Goal: Task Accomplishment & Management: Use online tool/utility

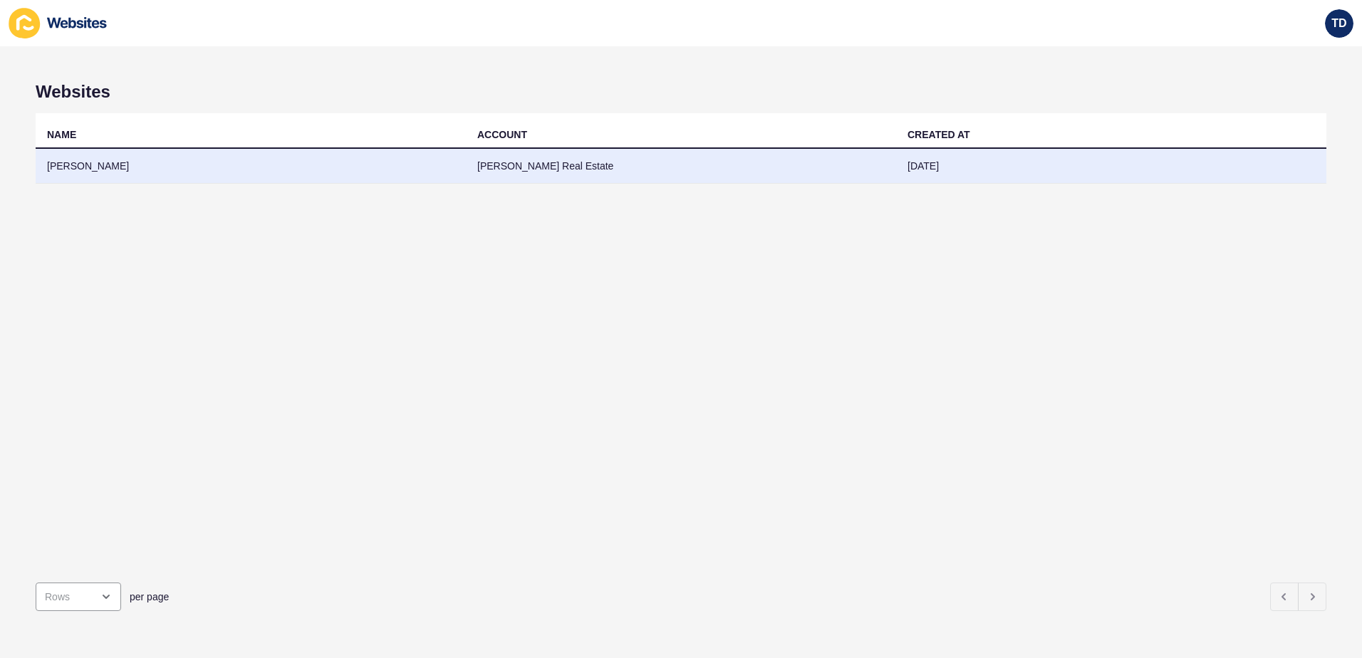
click at [356, 164] on td "[PERSON_NAME]" at bounding box center [251, 166] width 430 height 35
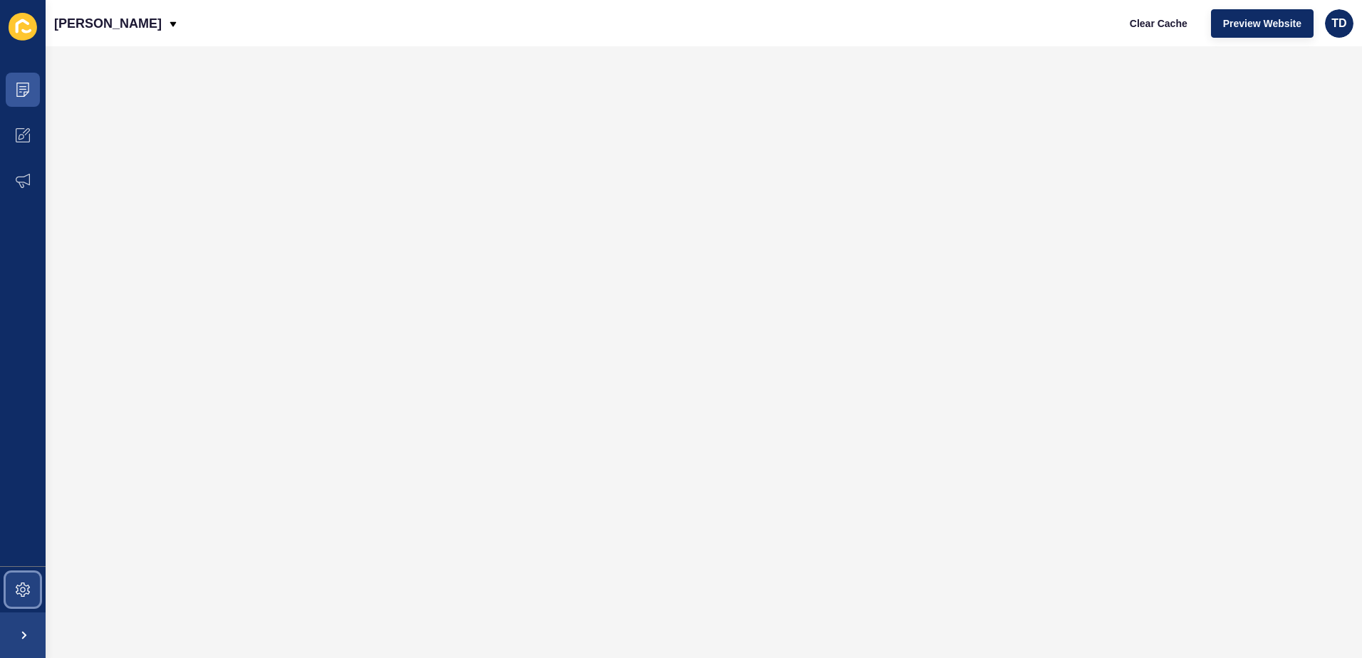
click at [20, 574] on span at bounding box center [23, 590] width 46 height 46
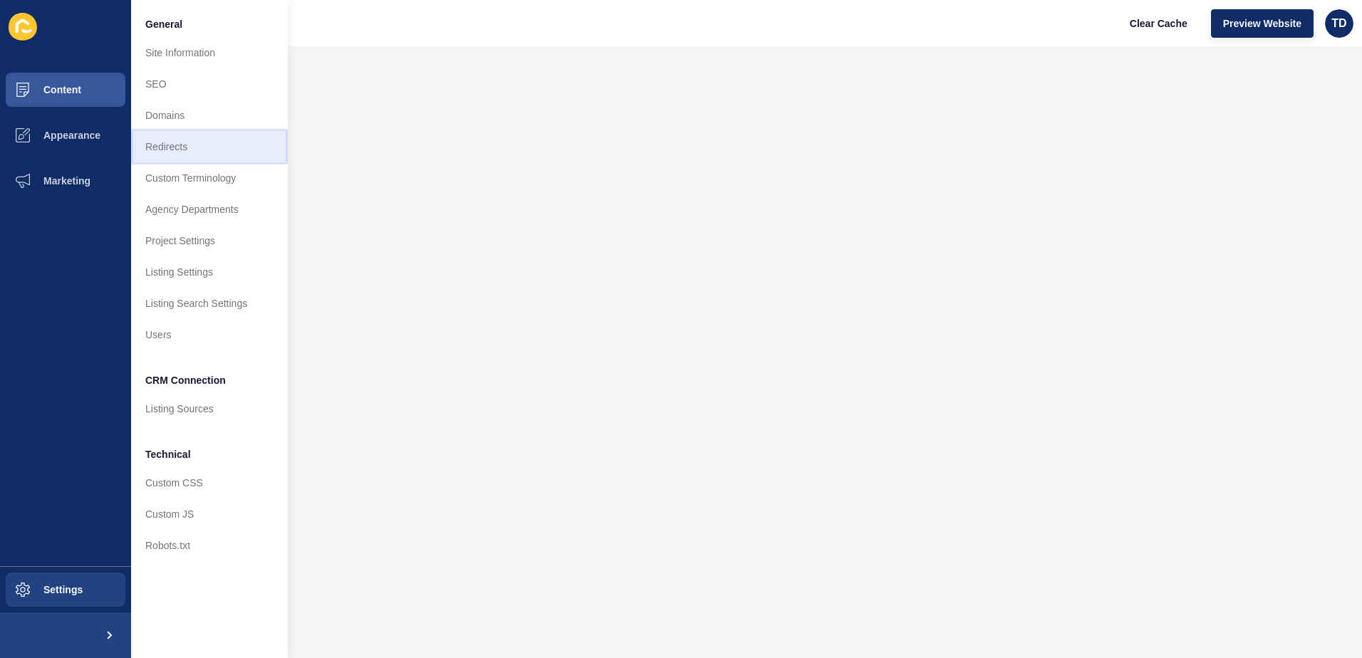
click at [215, 150] on link "Redirects" at bounding box center [209, 146] width 157 height 31
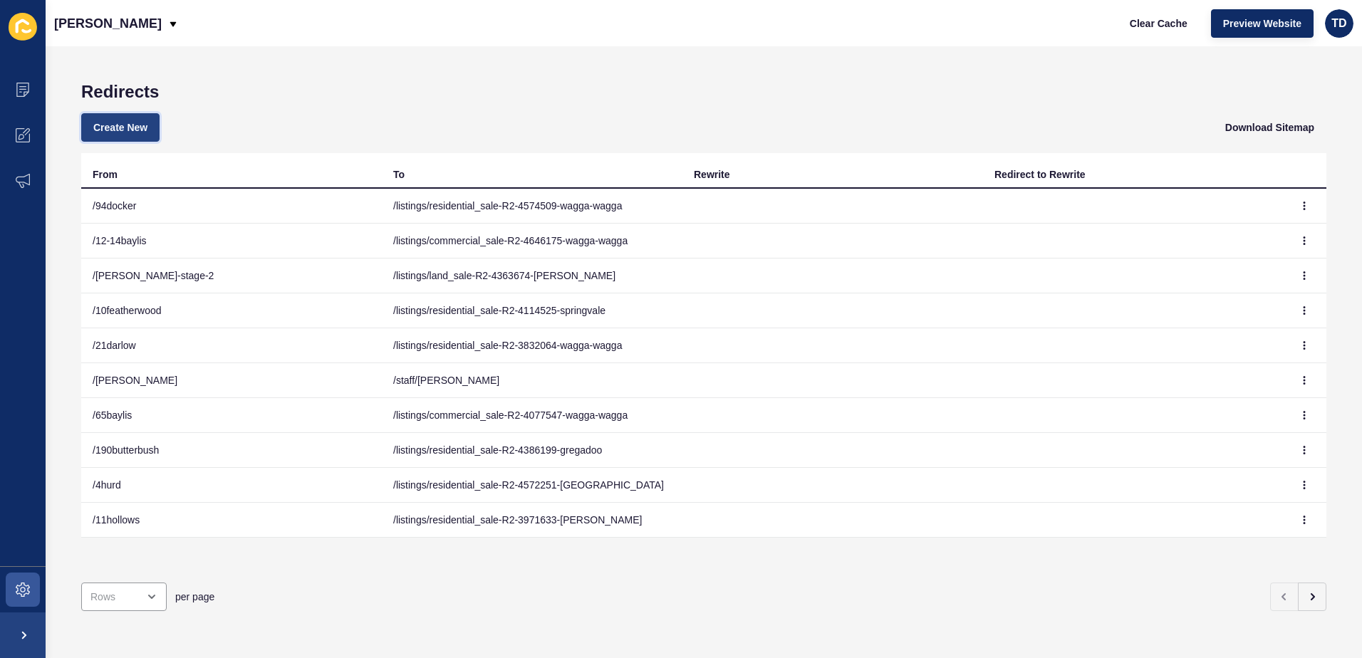
click at [147, 128] on span "Create New" at bounding box center [120, 127] width 54 height 14
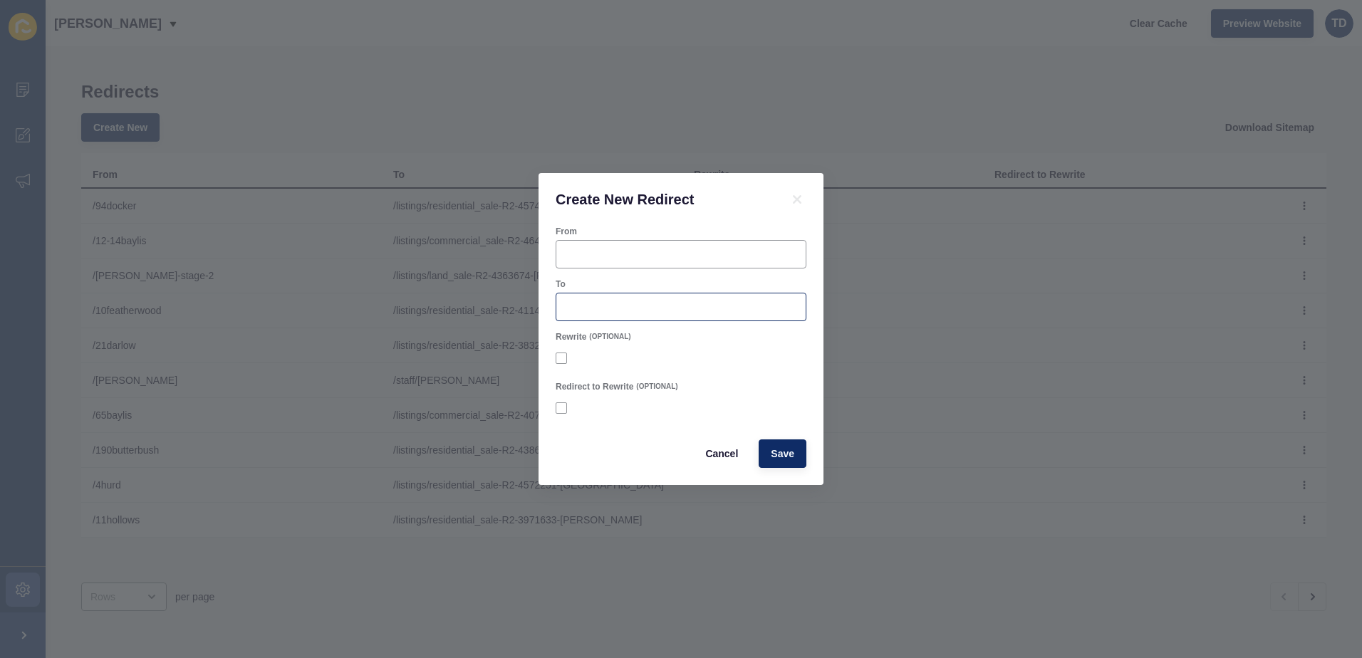
click at [648, 316] on div at bounding box center [681, 307] width 251 height 28
paste input "/listings/residential_sale-R2-4680957-[GEOGRAPHIC_DATA]"
type input "/listings/residential_sale-R2-4680957-[GEOGRAPHIC_DATA]"
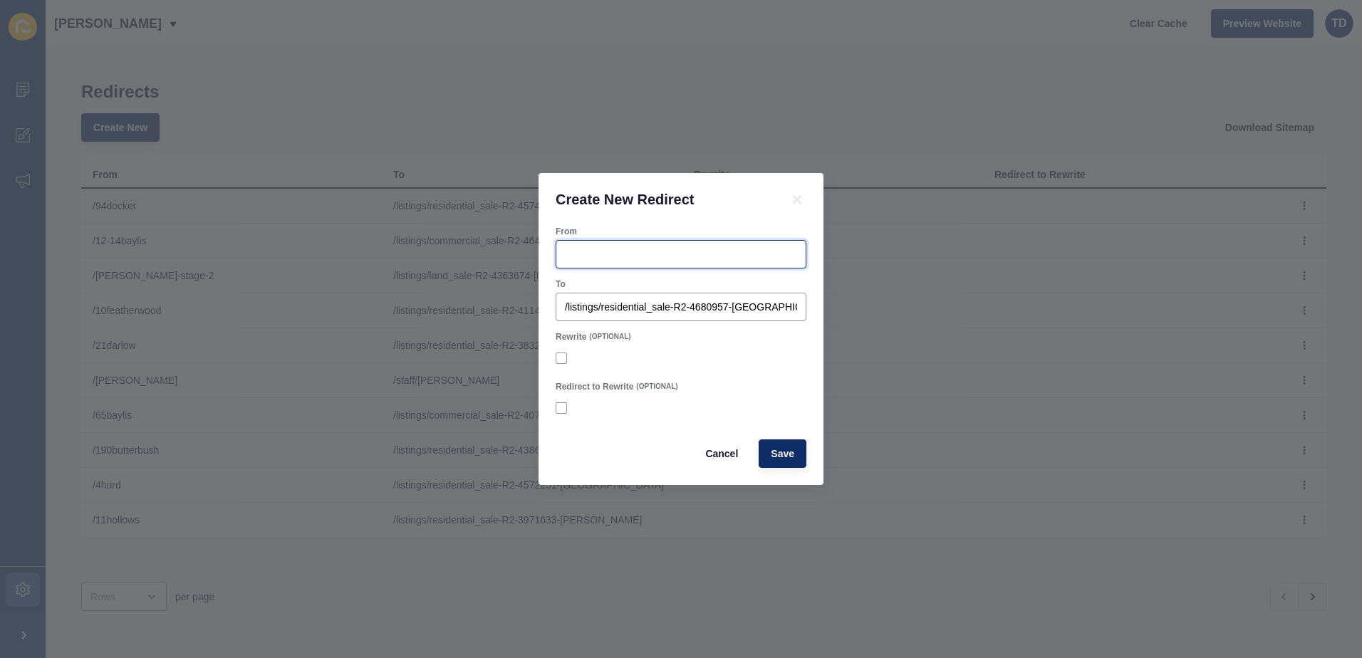
click at [632, 253] on input "From" at bounding box center [681, 254] width 232 height 14
click at [576, 251] on input "/2-54" at bounding box center [681, 254] width 232 height 14
type input "/1-53jack"
click at [791, 456] on span "Save" at bounding box center [783, 454] width 24 height 14
